Goal: Navigation & Orientation: Find specific page/section

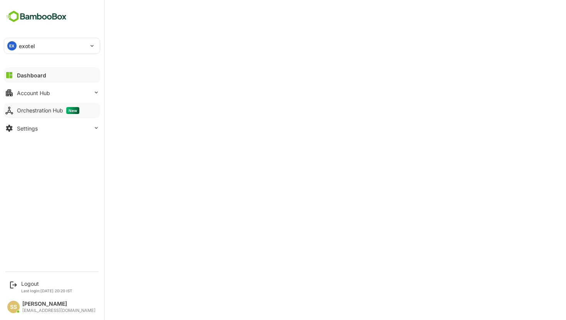
click at [27, 114] on button "Orchestration Hub New" at bounding box center [52, 110] width 96 height 15
click at [52, 71] on button "Dashboard" at bounding box center [52, 74] width 96 height 15
click at [63, 92] on button "Account Hub" at bounding box center [52, 92] width 96 height 15
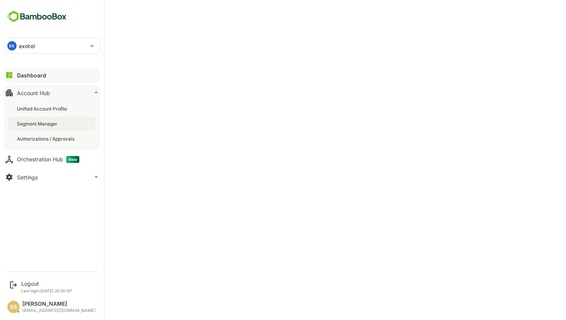
click at [50, 129] on div "Segment Manager" at bounding box center [51, 124] width 87 height 14
click at [50, 114] on div "Unified Account Profile" at bounding box center [51, 109] width 87 height 14
